Goal: Transaction & Acquisition: Book appointment/travel/reservation

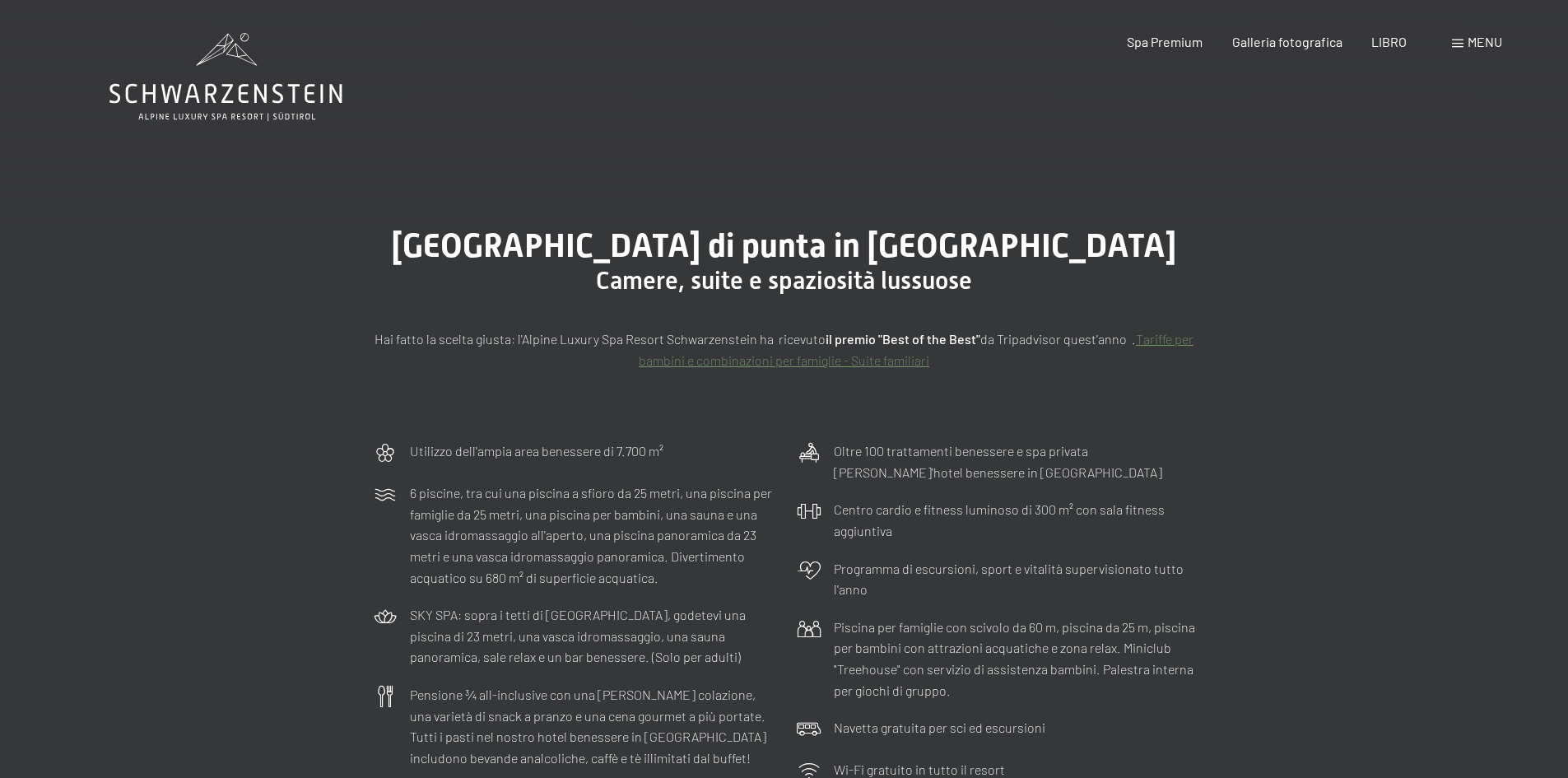
click at [219, 96] on icon at bounding box center [226, 77] width 233 height 88
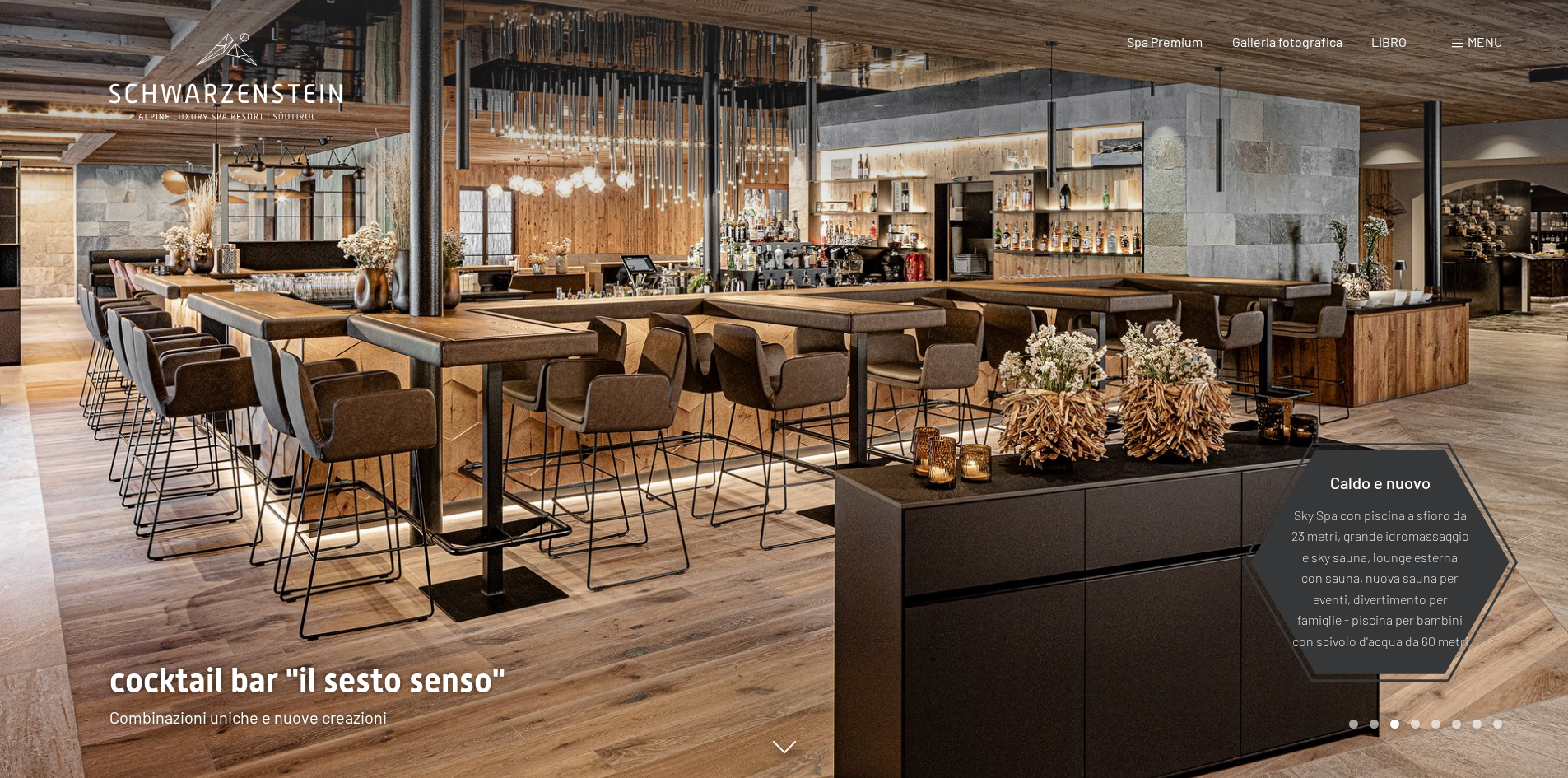
click at [1396, 44] on font "LIBRO" at bounding box center [1388, 41] width 35 height 16
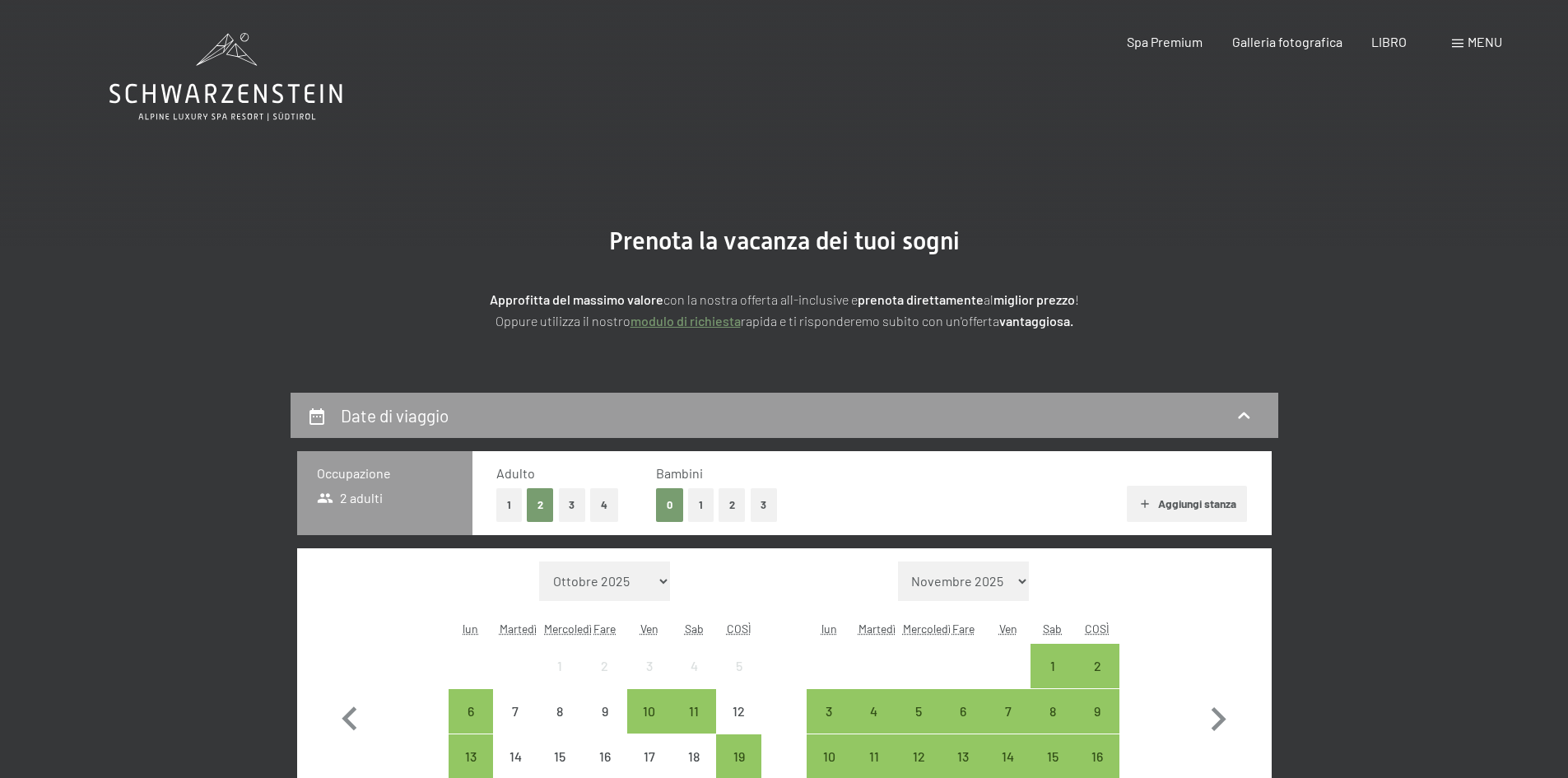
click at [1019, 575] on select "Novembre 2025 Dicembre 2025 Gennaio 2026 Febbraio 2026 Marzo 2026 Aprile 2026 M…" at bounding box center [964, 582] width 132 height 40
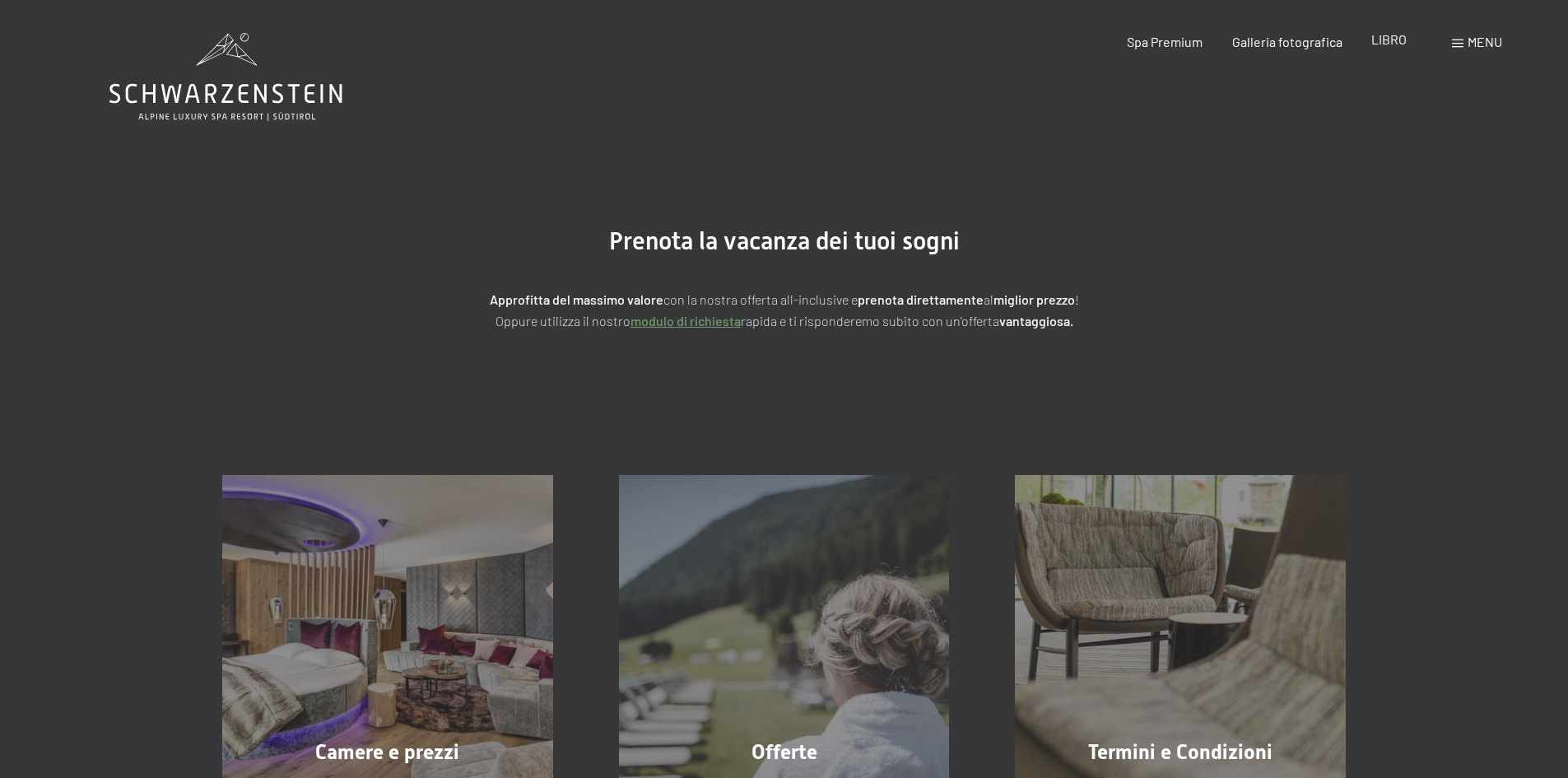
click at [1382, 47] on div "LIBRO" at bounding box center [1388, 40] width 35 height 18
click at [1377, 41] on font "LIBRO" at bounding box center [1388, 39] width 35 height 16
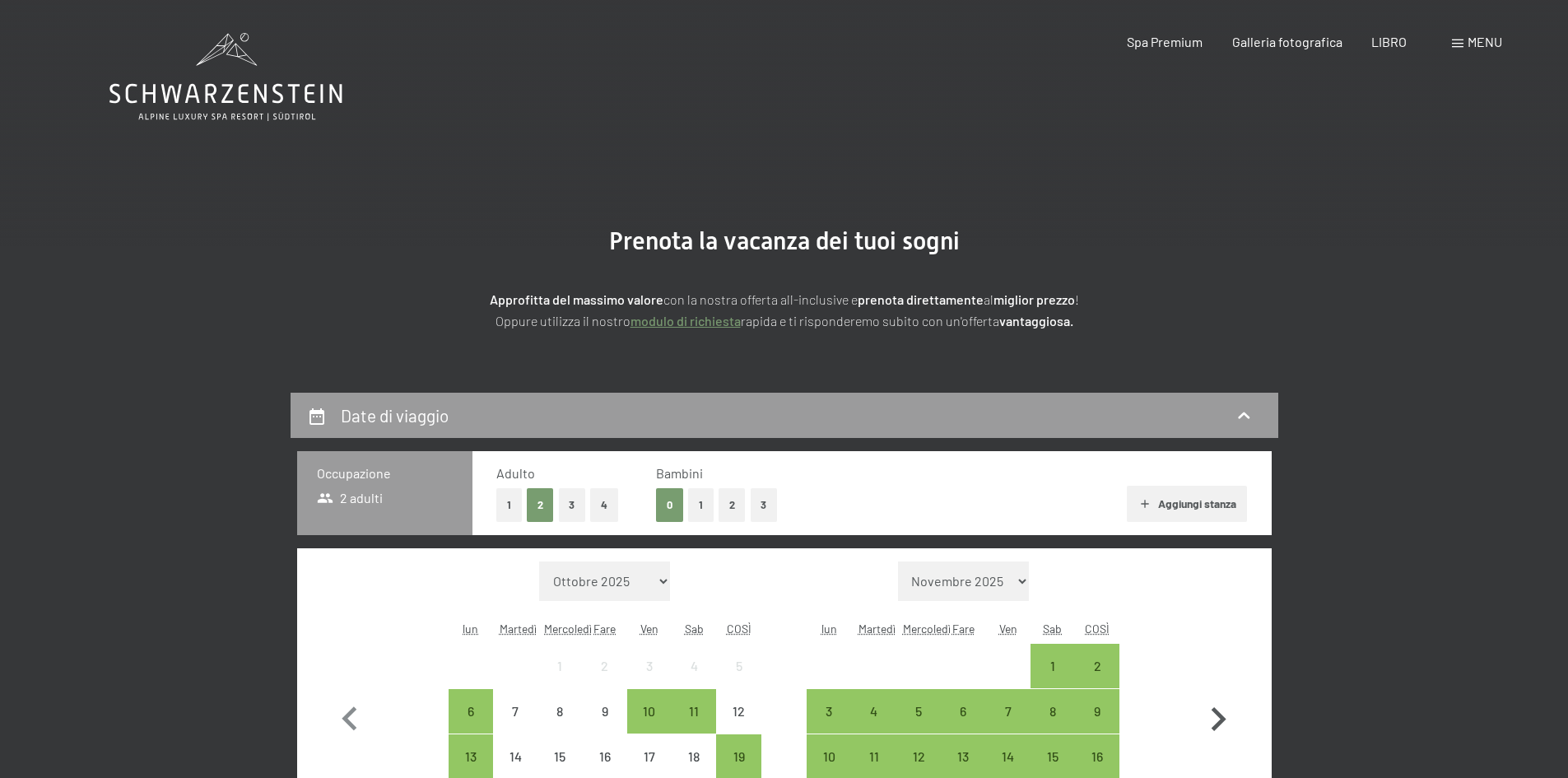
click at [1218, 716] on icon "button" at bounding box center [1219, 719] width 15 height 24
